Goal: Transaction & Acquisition: Purchase product/service

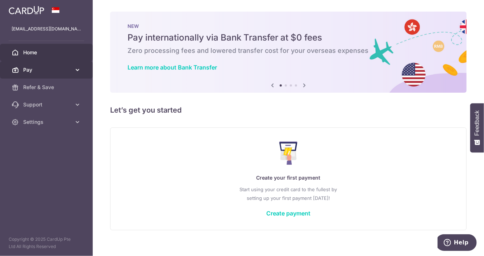
click at [35, 67] on span "Pay" at bounding box center [47, 69] width 48 height 7
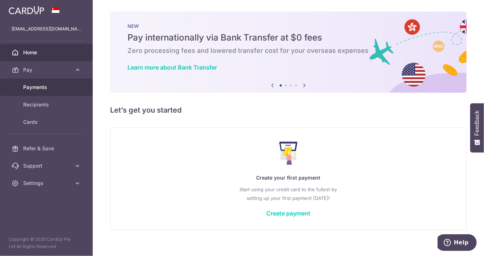
click at [50, 88] on span "Payments" at bounding box center [47, 87] width 48 height 7
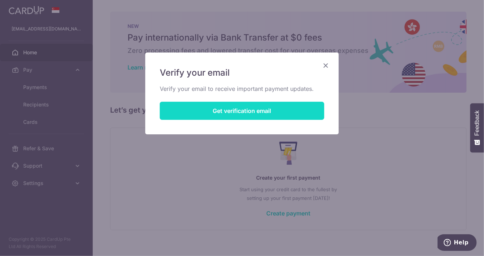
click at [217, 110] on button "Get verification email" at bounding box center [242, 111] width 165 height 18
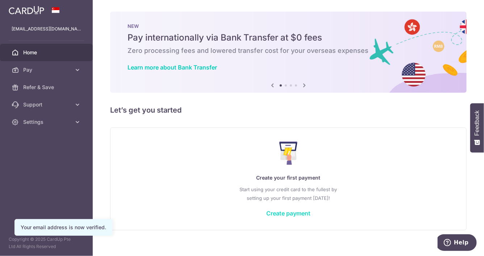
click at [271, 210] on link "Create payment" at bounding box center [288, 213] width 44 height 7
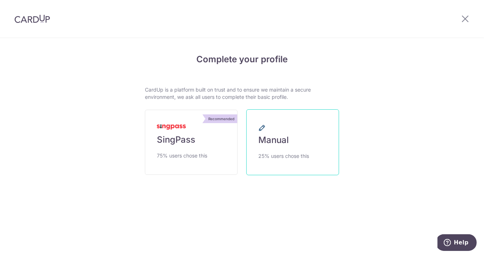
click at [264, 143] on span "Manual" at bounding box center [273, 140] width 30 height 12
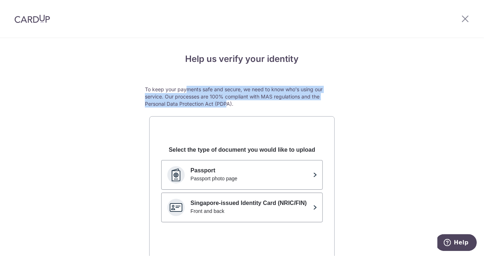
drag, startPoint x: 183, startPoint y: 91, endPoint x: 234, endPoint y: 102, distance: 51.9
click at [230, 101] on p "To keep your payments safe and secure, we need to know who's using our service.…" at bounding box center [242, 97] width 194 height 22
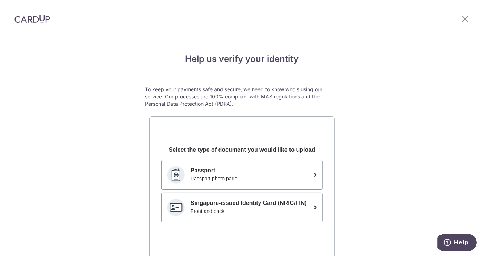
click at [239, 103] on p "To keep your payments safe and secure, we need to know who's using our service.…" at bounding box center [242, 97] width 194 height 22
click at [463, 13] on div at bounding box center [465, 19] width 38 height 38
click at [466, 18] on icon at bounding box center [465, 18] width 9 height 9
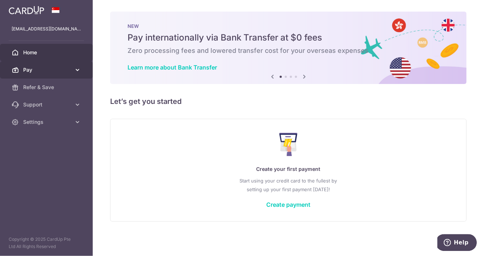
click at [30, 71] on span "Pay" at bounding box center [47, 69] width 48 height 7
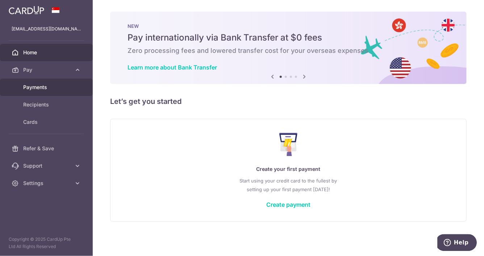
click at [30, 85] on span "Payments" at bounding box center [47, 87] width 48 height 7
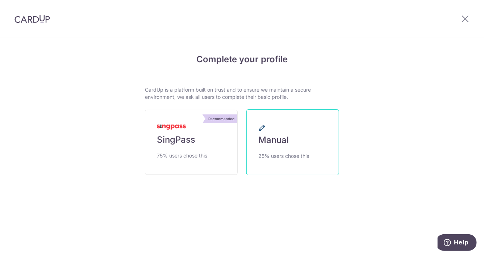
click at [258, 136] on span "Manual" at bounding box center [273, 140] width 30 height 12
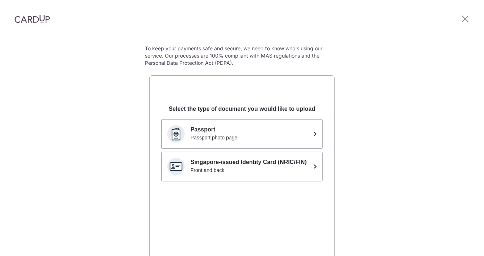
scroll to position [111, 0]
